Goal: Navigation & Orientation: Find specific page/section

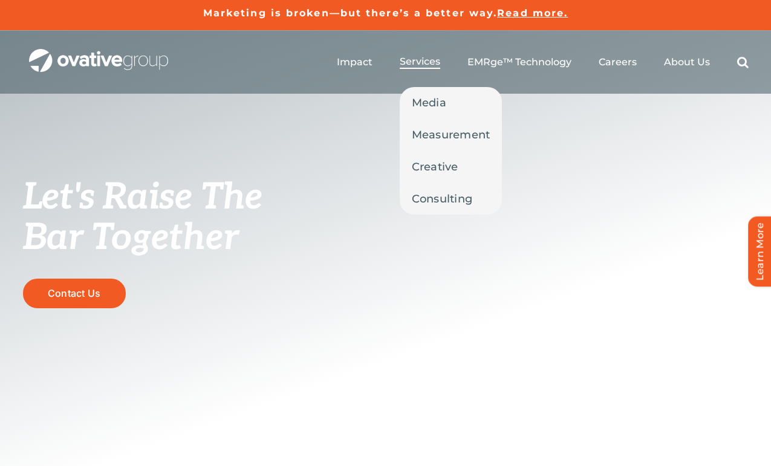
click at [414, 62] on span "Services" at bounding box center [420, 62] width 41 height 12
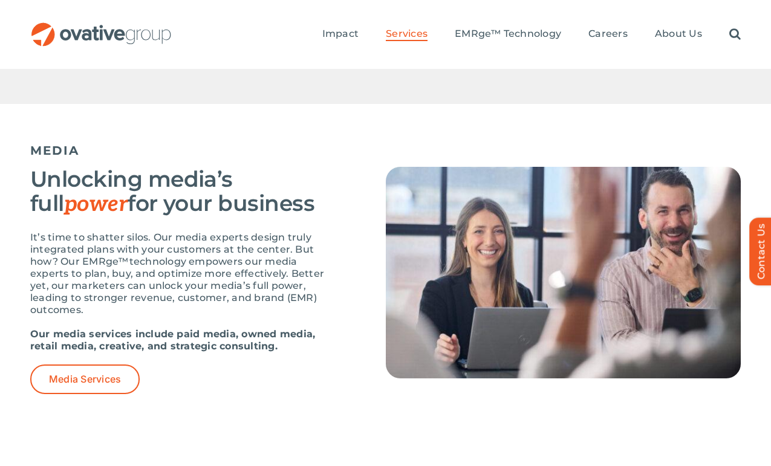
scroll to position [751, 0]
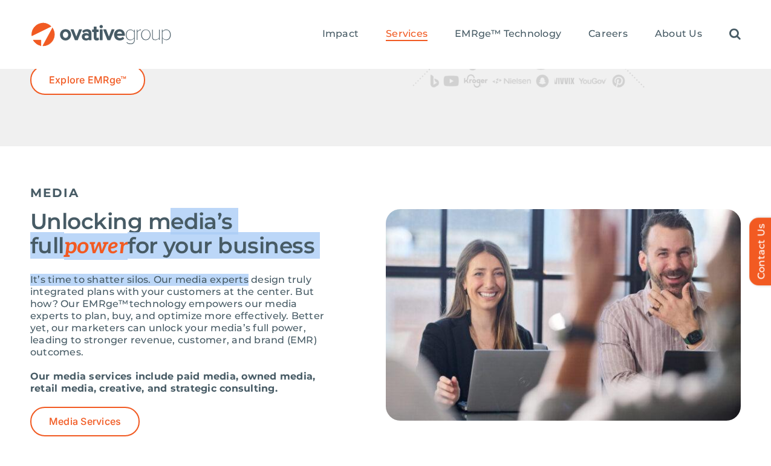
drag, startPoint x: 165, startPoint y: 111, endPoint x: 239, endPoint y: 171, distance: 94.7
click at [239, 209] on div "Unlocking media’s full power for your business It’s time to shatter silos. Our …" at bounding box center [177, 322] width 295 height 227
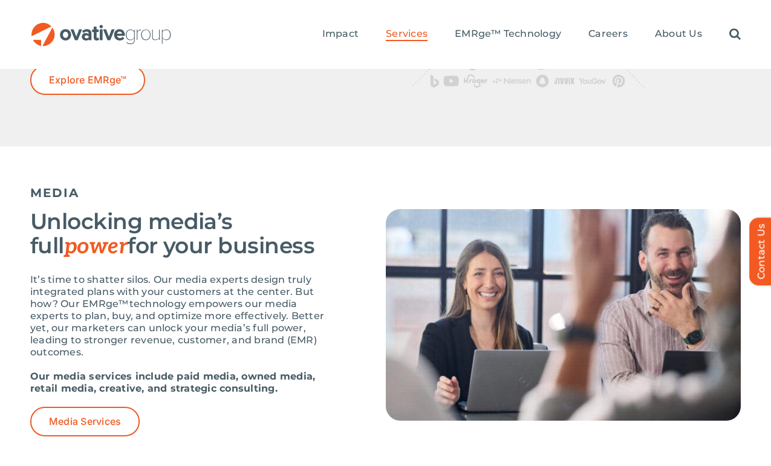
click at [320, 274] on p "It’s time to shatter silos. Our media experts design truly integrated plans wit…" at bounding box center [177, 316] width 295 height 85
click at [343, 28] on span "Impact" at bounding box center [340, 34] width 36 height 12
click at [682, 28] on span "About Us" at bounding box center [678, 34] width 47 height 12
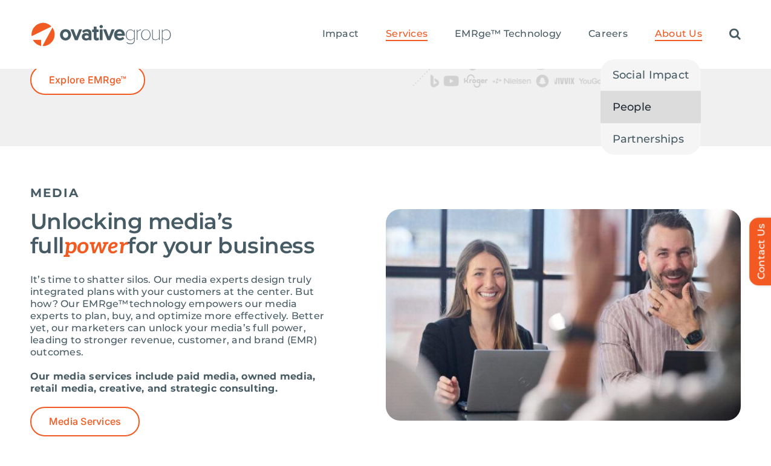
click at [639, 99] on span "People" at bounding box center [632, 107] width 39 height 17
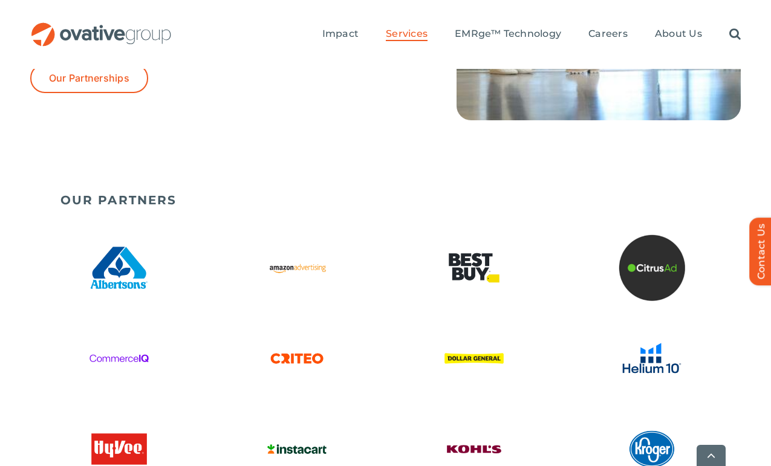
scroll to position [3314, 0]
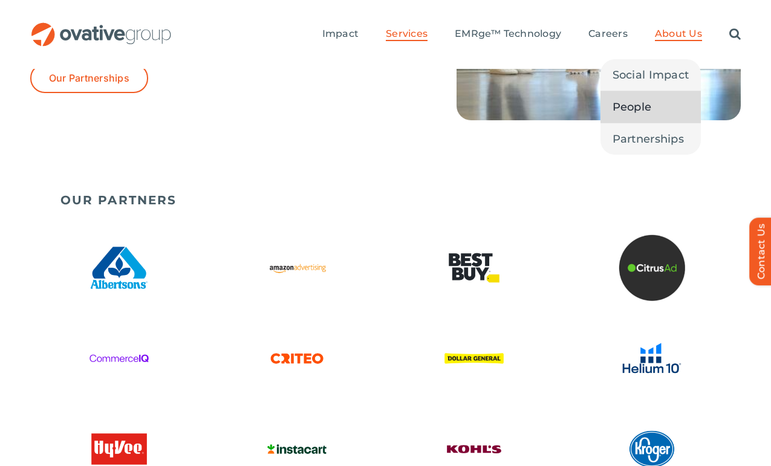
click at [650, 99] on span "People" at bounding box center [632, 107] width 39 height 17
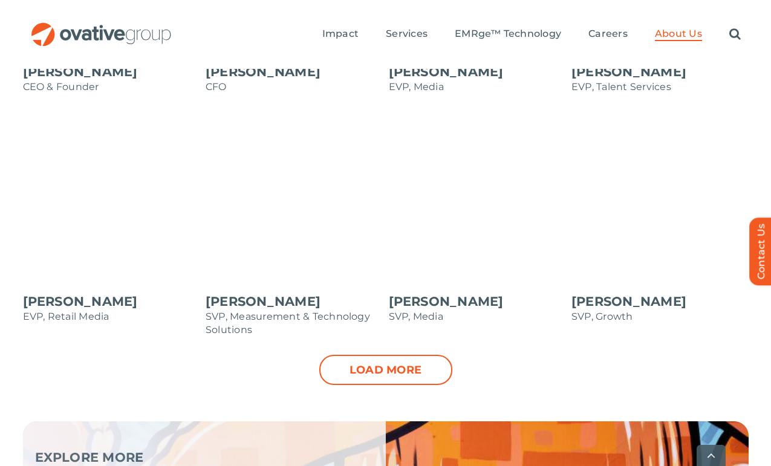
scroll to position [1320, 0]
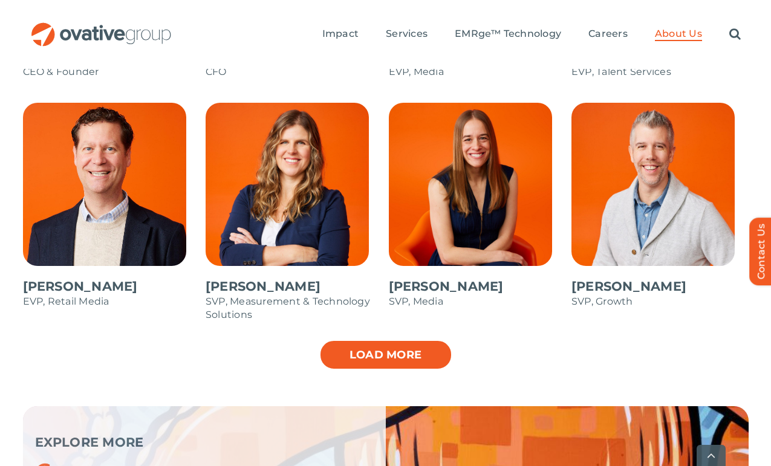
click at [356, 340] on link "Load more" at bounding box center [385, 355] width 133 height 30
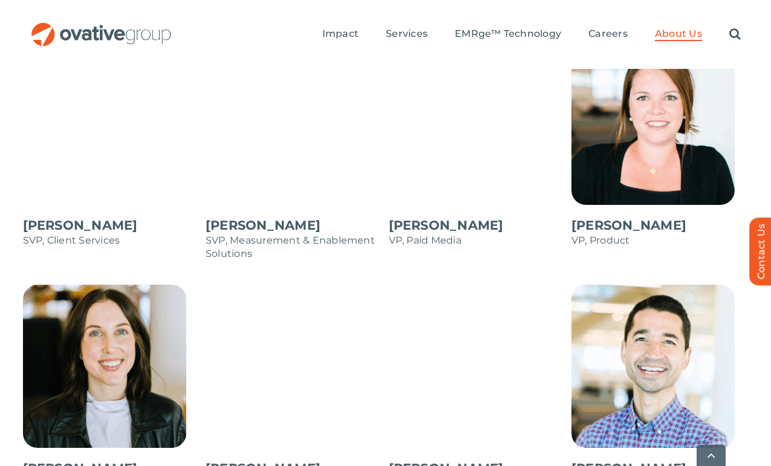
scroll to position [1633, 0]
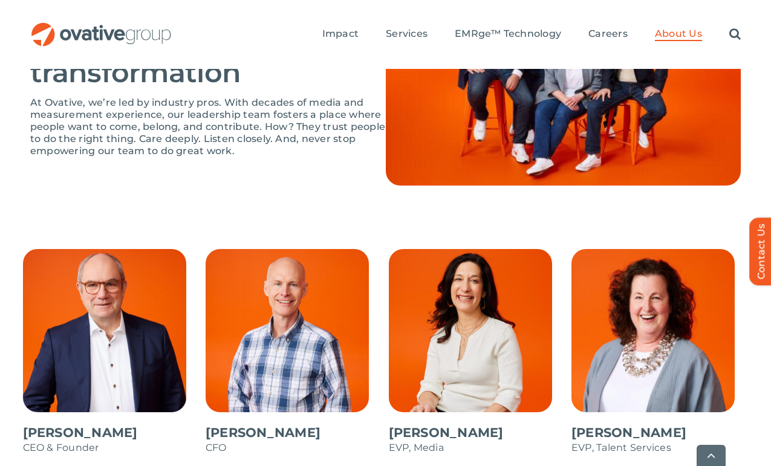
scroll to position [1242, 0]
